Goal: Information Seeking & Learning: Understand process/instructions

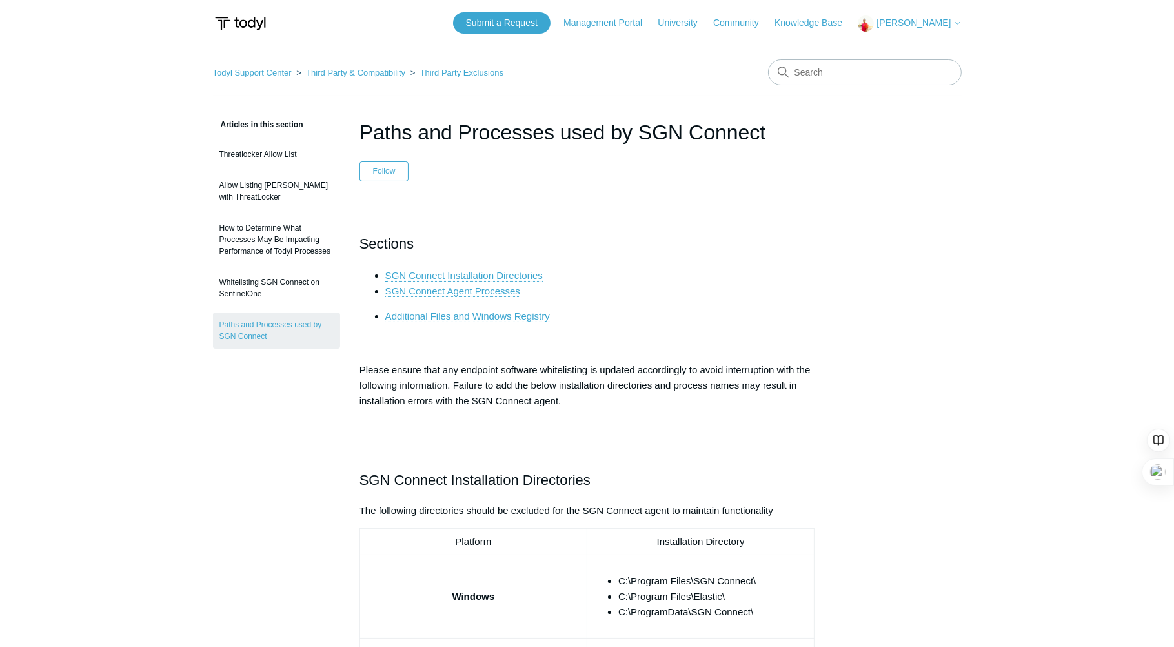
drag, startPoint x: 921, startPoint y: 399, endPoint x: 919, endPoint y: 388, distance: 11.3
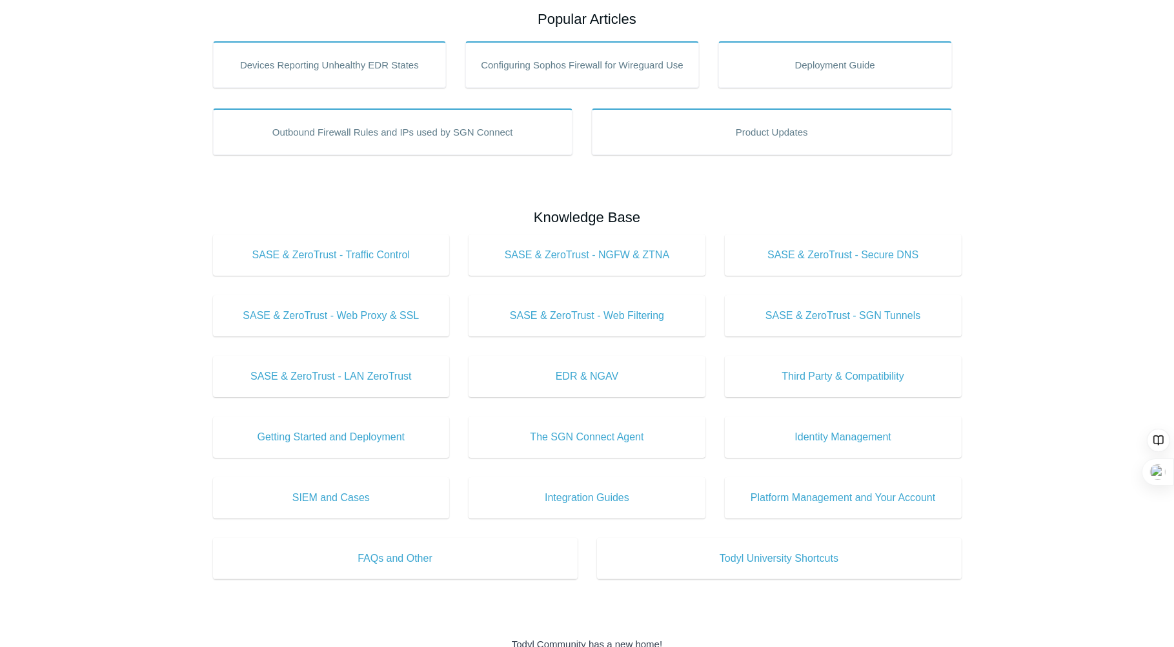
scroll to position [258, 0]
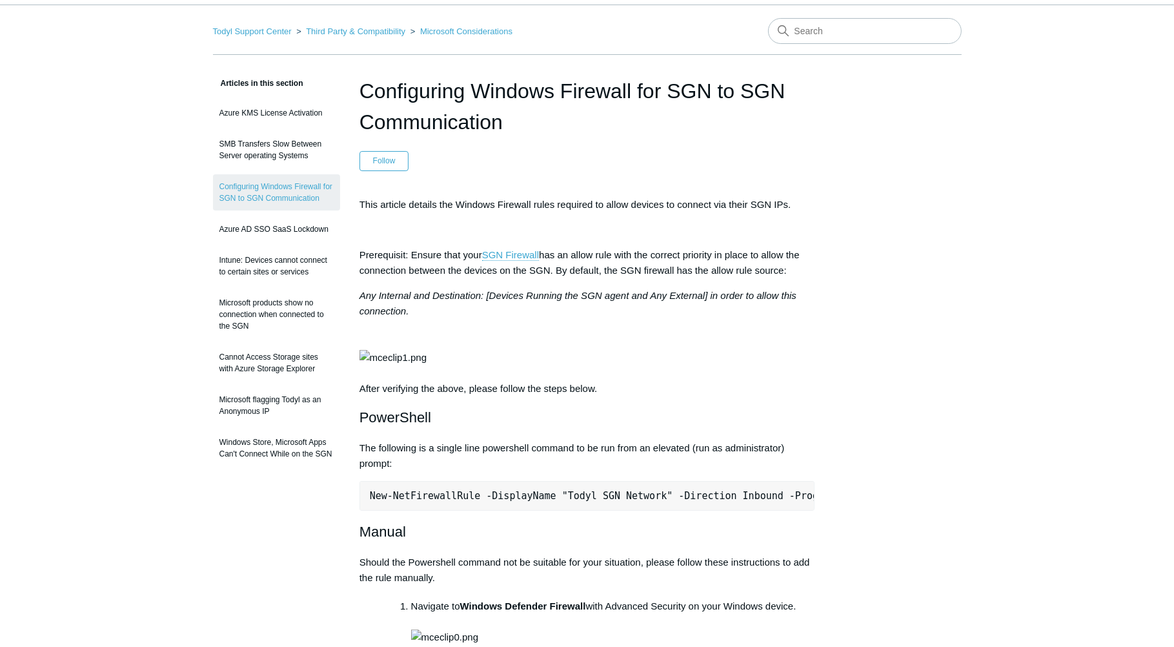
scroll to position [129, 0]
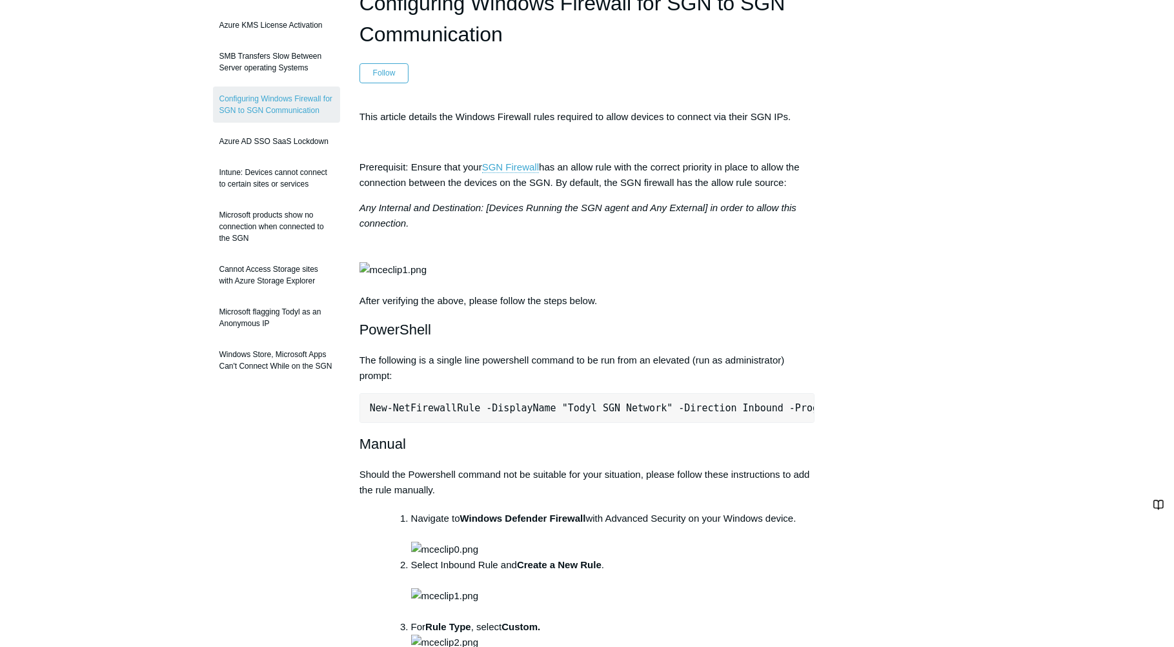
click at [495, 423] on pre "New-NetFirewallRule -DisplayName "Todyl SGN Network" -Direction Inbound -Progra…" at bounding box center [587, 408] width 456 height 30
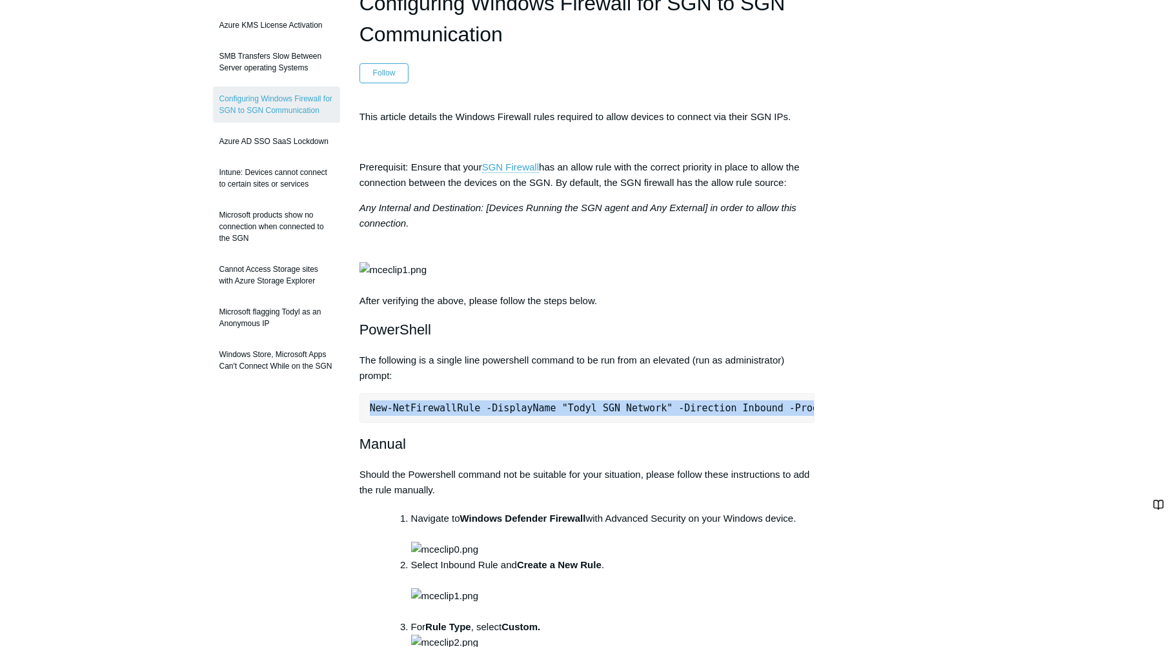
click at [495, 423] on pre "New-NetFirewallRule -DisplayName "Todyl SGN Network" -Direction Inbound -Progra…" at bounding box center [587, 408] width 456 height 30
copy div "New-NetFirewallRule -DisplayName "Todyl SGN Network" -Direction Inbound -Progra…"
